Goal: Information Seeking & Learning: Learn about a topic

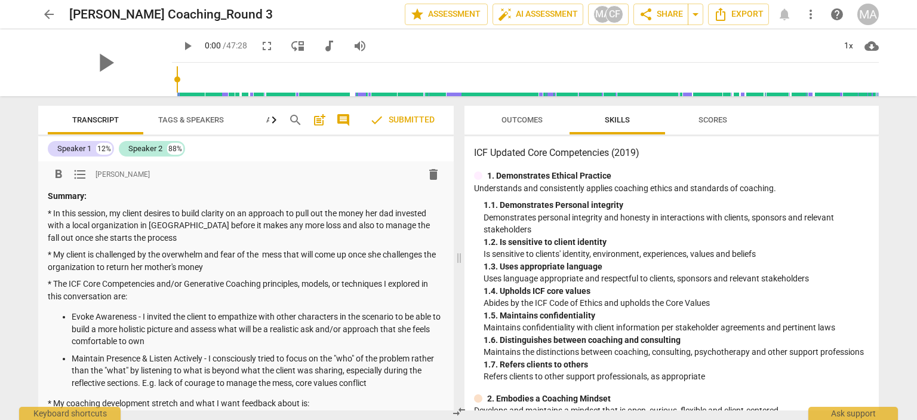
click at [287, 300] on p "* The ICF Core Competencies and/or Generative Coaching principles, models, or t…" at bounding box center [246, 290] width 397 height 24
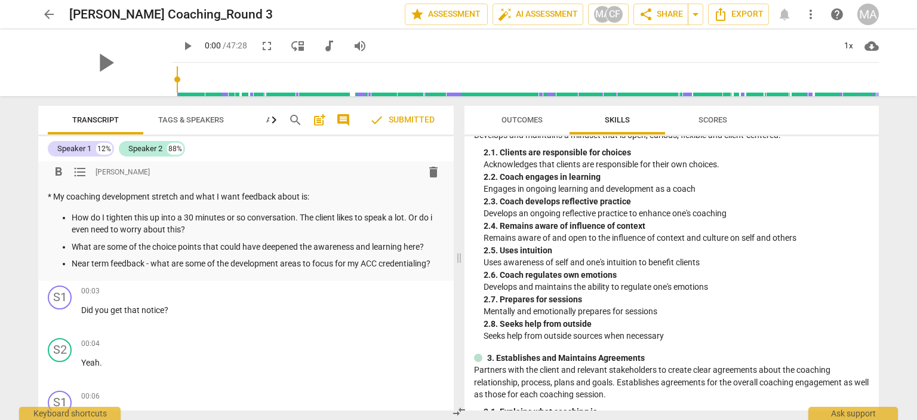
scroll to position [619, 0]
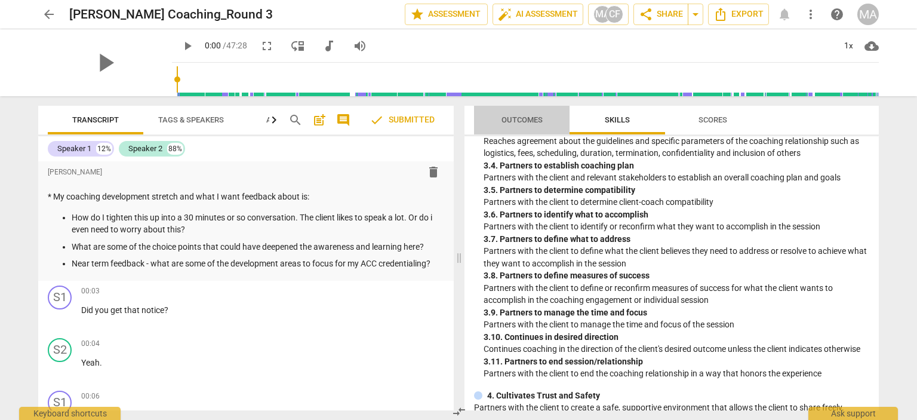
click at [533, 120] on span "Outcomes" at bounding box center [522, 119] width 41 height 9
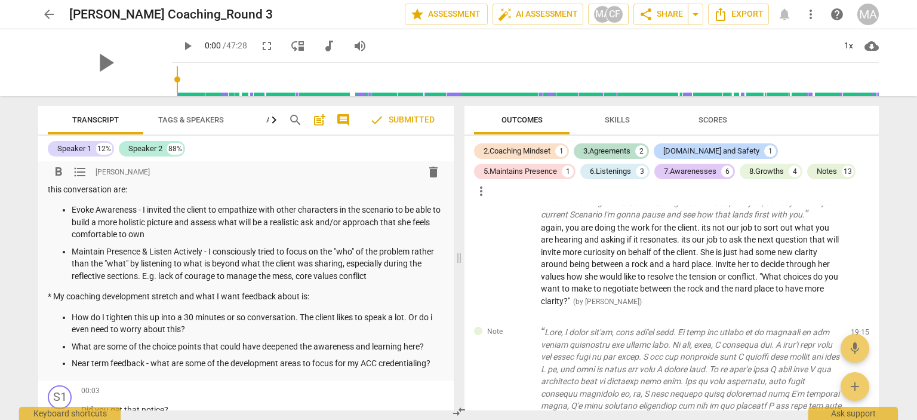
scroll to position [137, 0]
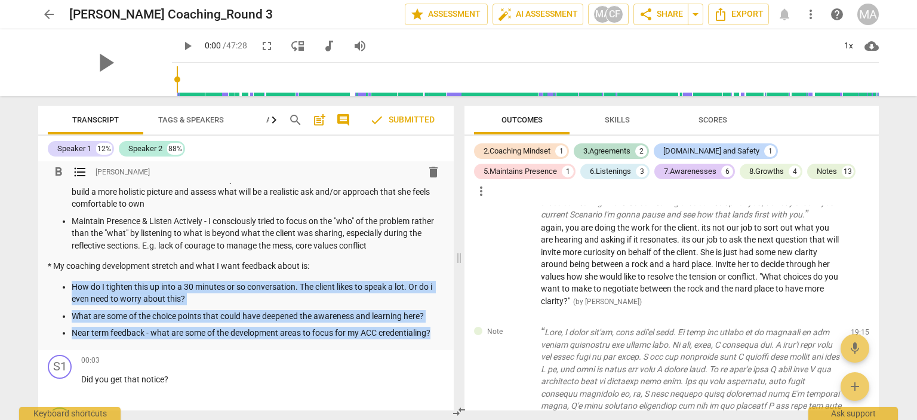
drag, startPoint x: 438, startPoint y: 335, endPoint x: 63, endPoint y: 281, distance: 378.9
click at [63, 281] on ul "How do I tighten this up into a 30 minutes or so conversation. The client likes…" at bounding box center [246, 310] width 397 height 59
copy ul "How do I tighten this up into a 30 minutes or so conversation. The client likes…"
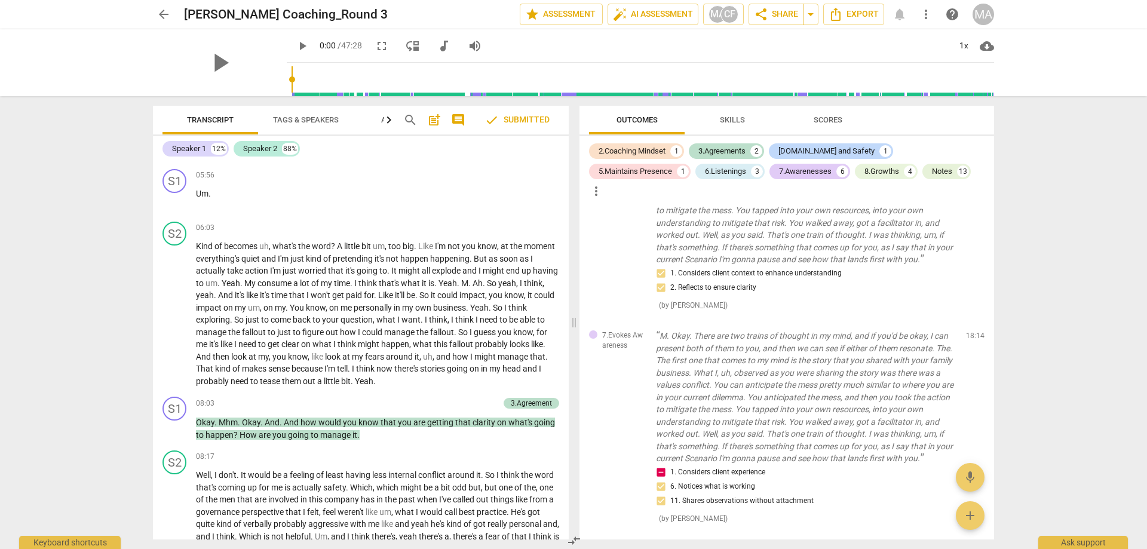
scroll to position [1566, 0]
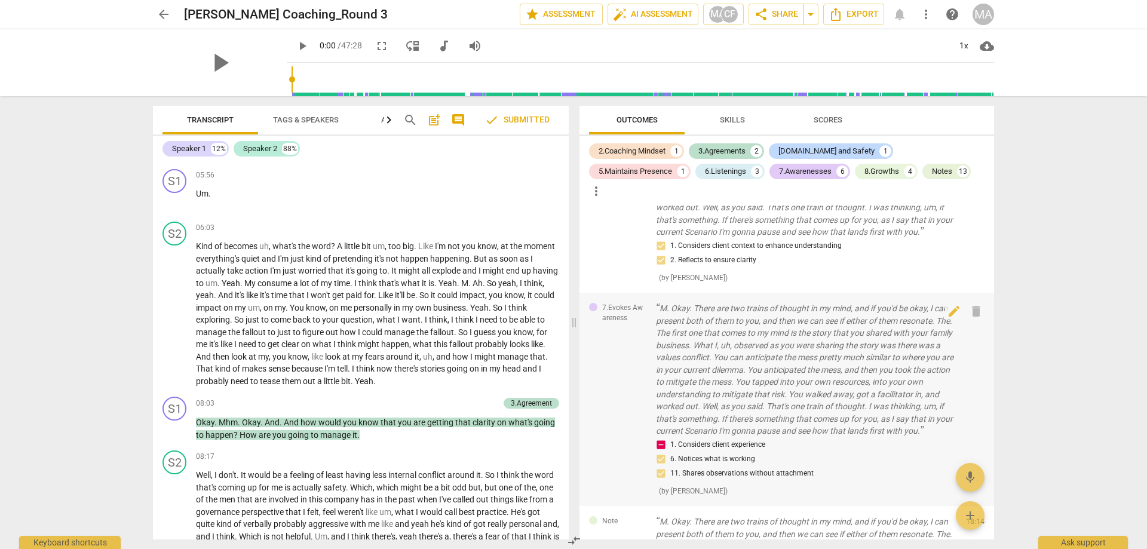
click at [694, 369] on p "M. Okay. There are two trains of thought in my mind, and if you'd be okay, I ca…" at bounding box center [806, 369] width 300 height 135
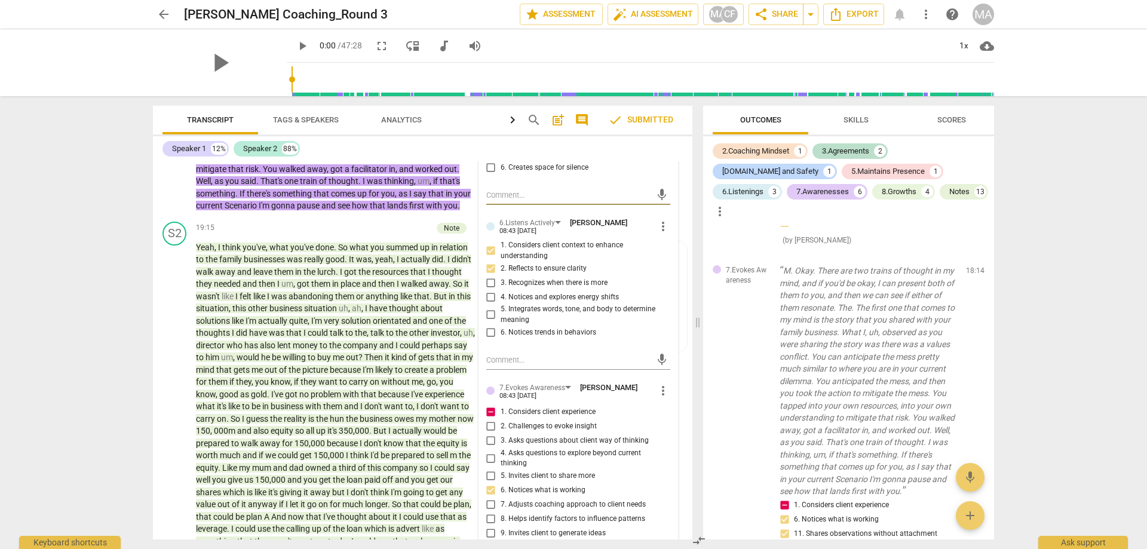
scroll to position [3431, 0]
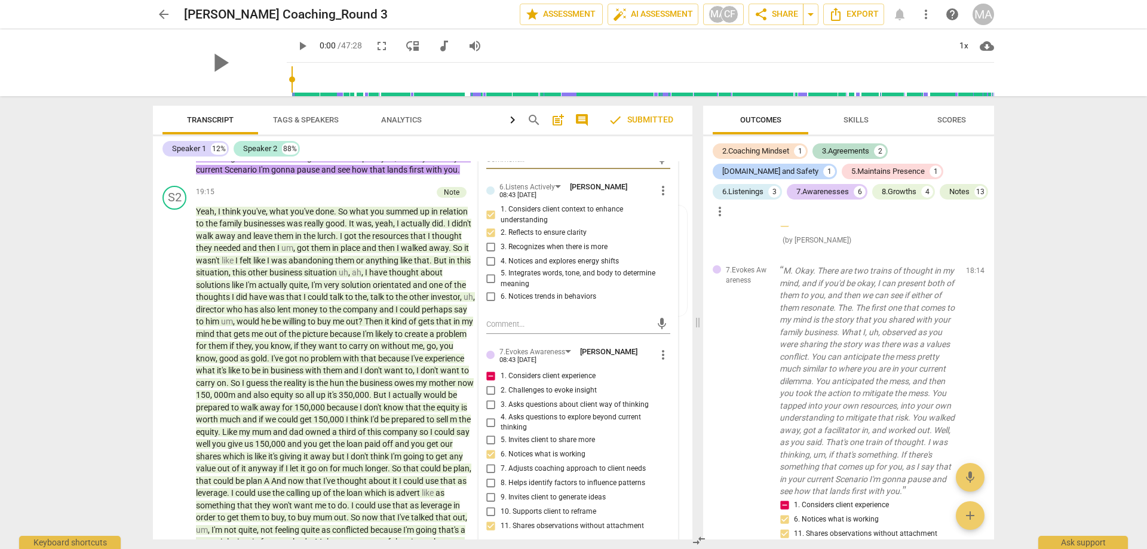
click at [917, 385] on div "arrow_back [PERSON_NAME] Coaching_Round 3 edit star Assessment auto_fix_high AI…" at bounding box center [573, 274] width 1147 height 549
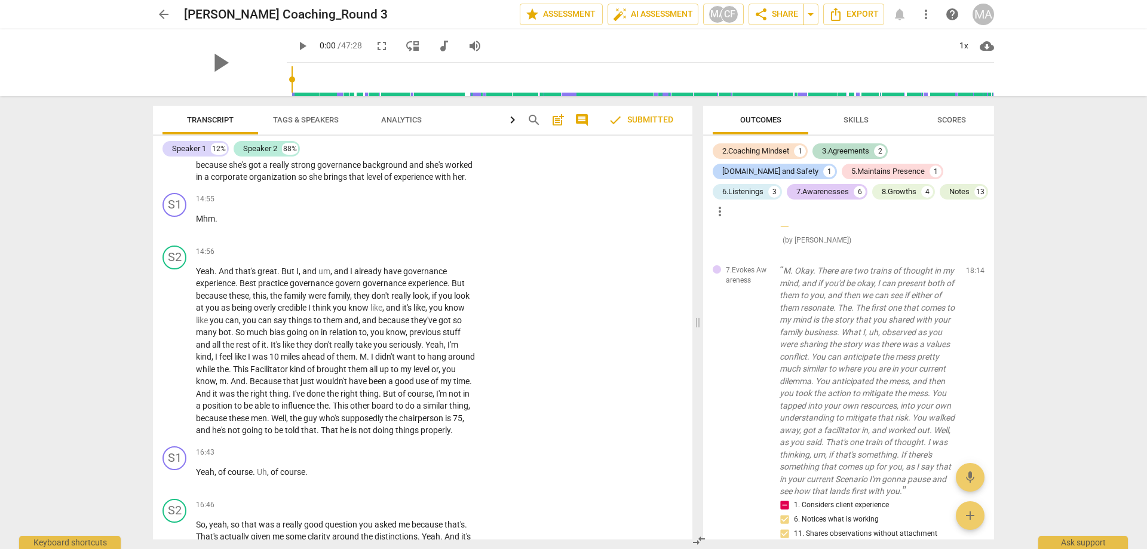
scroll to position [2614, 0]
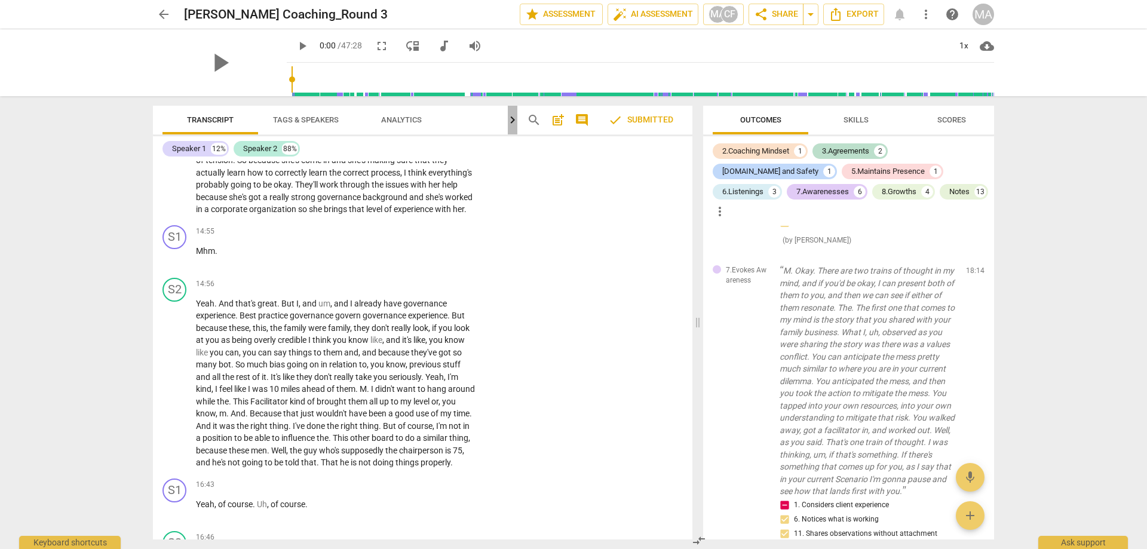
click at [515, 118] on icon "button" at bounding box center [512, 120] width 14 height 14
click at [578, 329] on div "S2 play_arrow pause 14:56 + Add competency keyboard_arrow_right Yeah . And that…" at bounding box center [422, 373] width 539 height 201
click at [698, 323] on span at bounding box center [697, 322] width 7 height 453
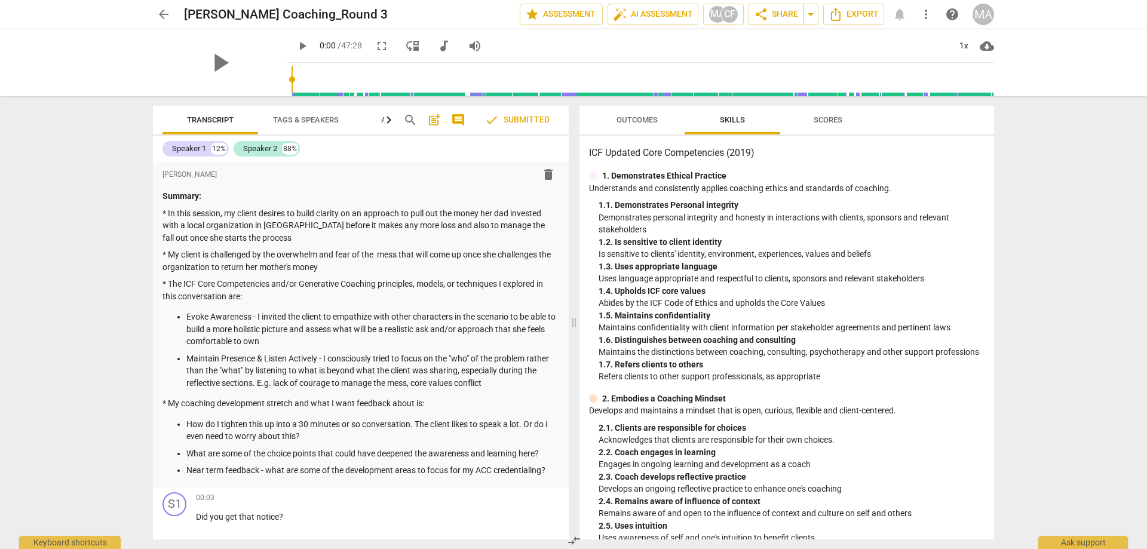
click at [637, 121] on span "Outcomes" at bounding box center [636, 119] width 41 height 9
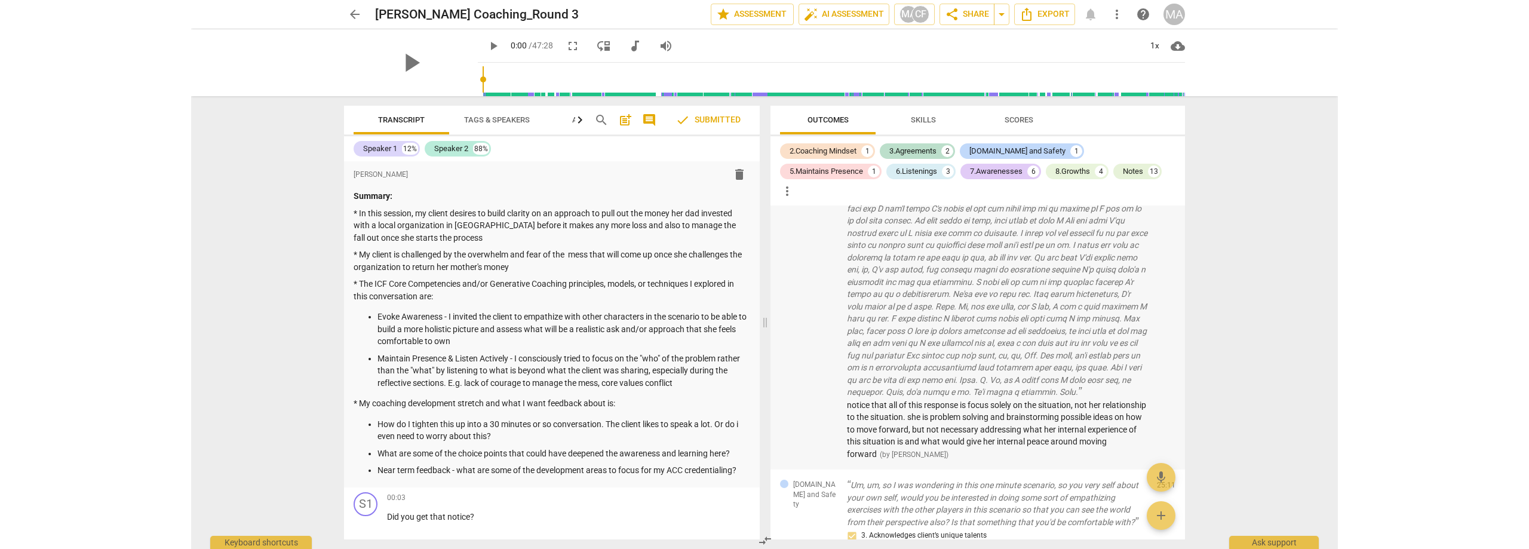
scroll to position [2383, 0]
